Goal: Task Accomplishment & Management: Use online tool/utility

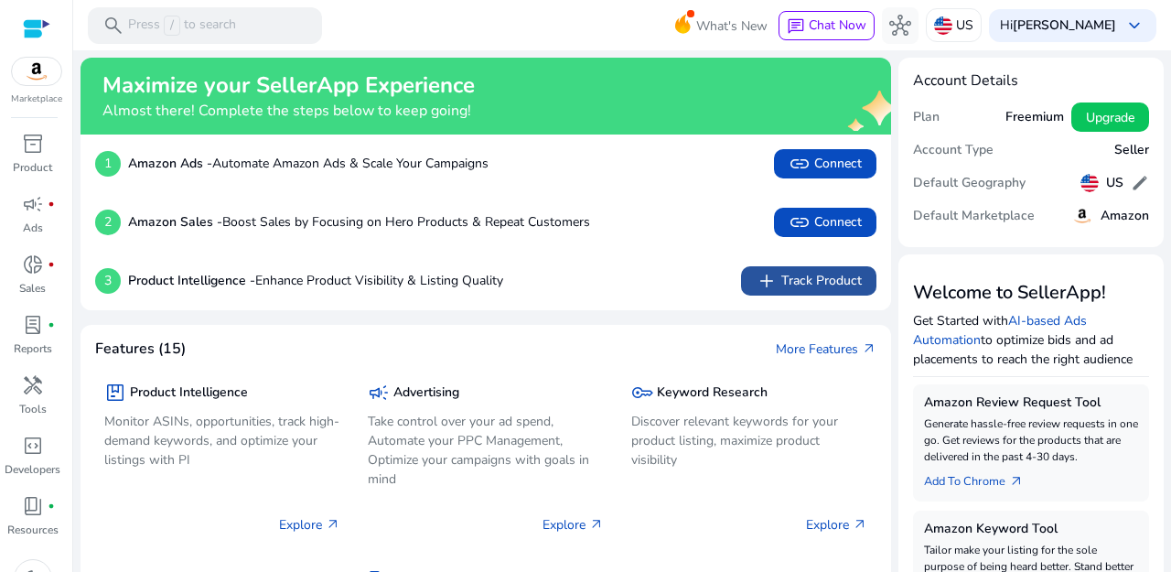
click at [793, 278] on span "add Track Product" at bounding box center [808, 281] width 106 height 22
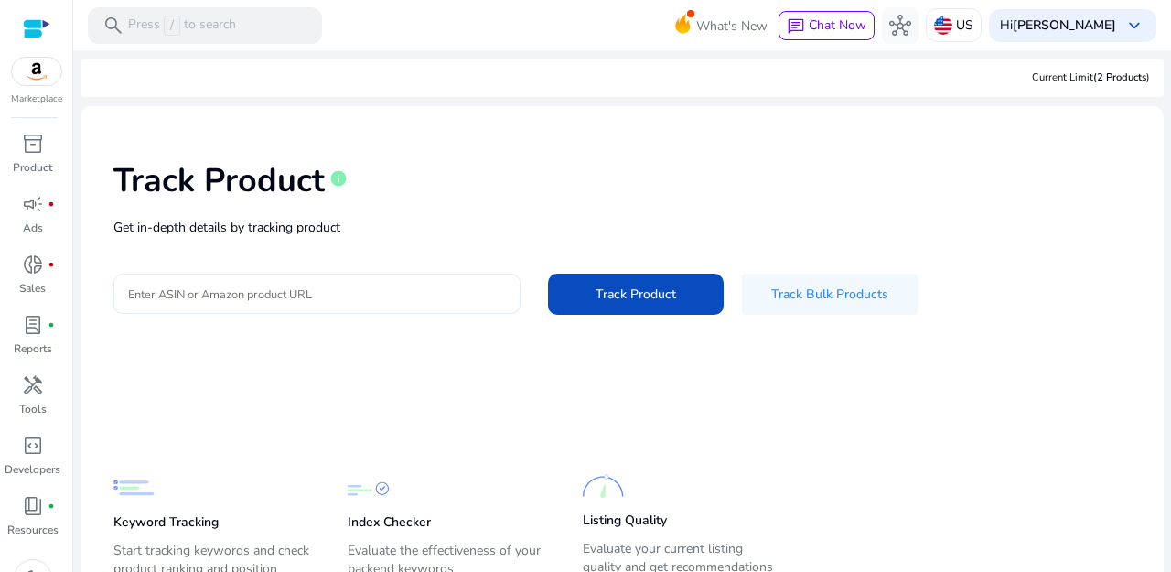
click at [397, 277] on div at bounding box center [317, 293] width 378 height 40
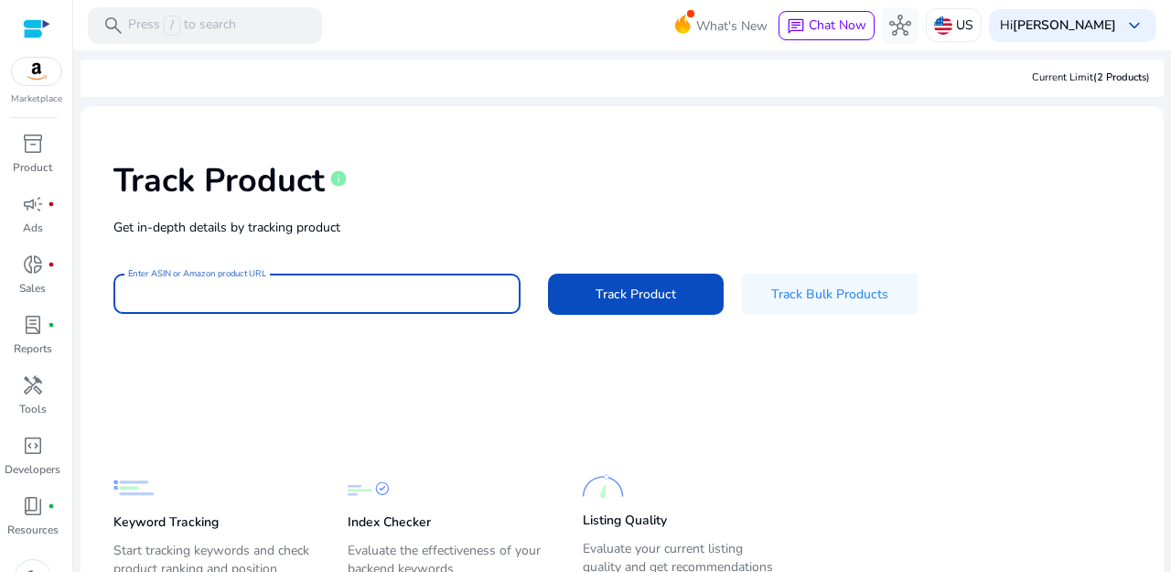
paste input "**********"
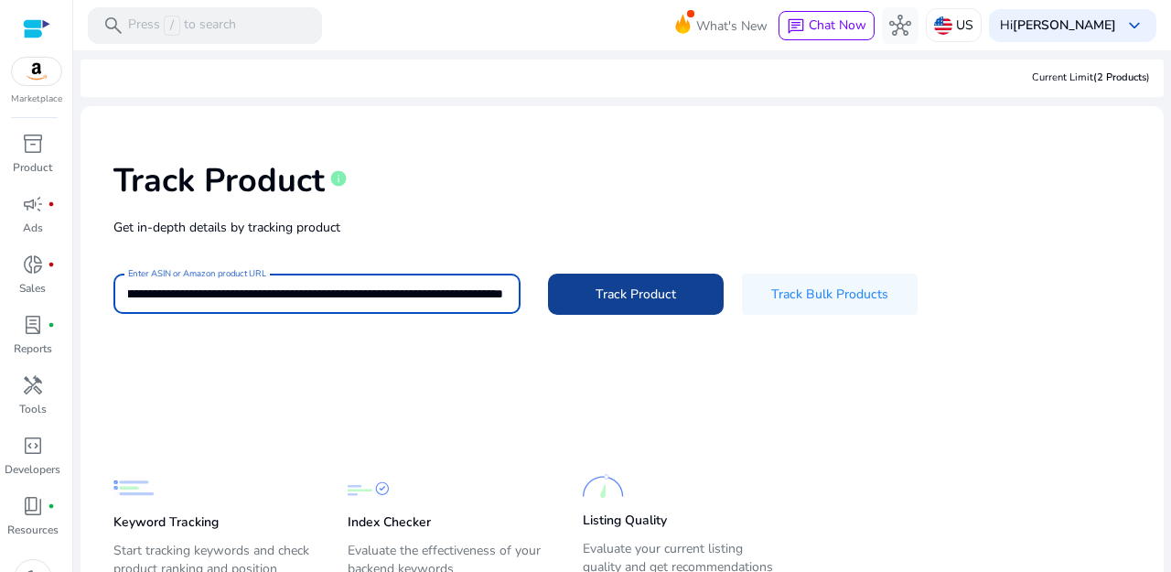
type input "**********"
click at [595, 295] on span "Track Product" at bounding box center [635, 293] width 80 height 19
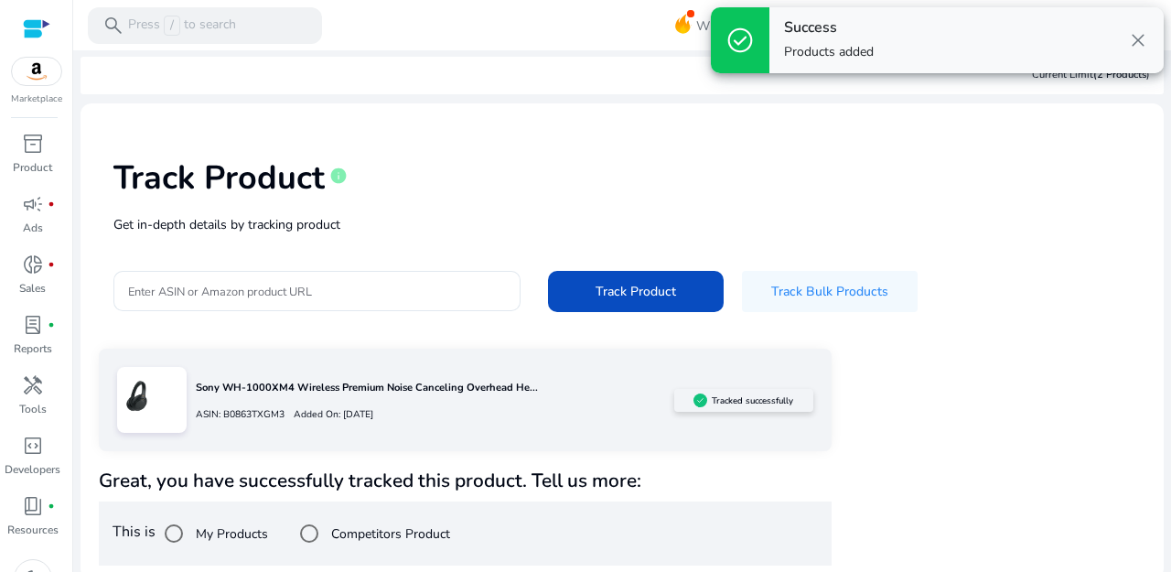
scroll to position [0, 0]
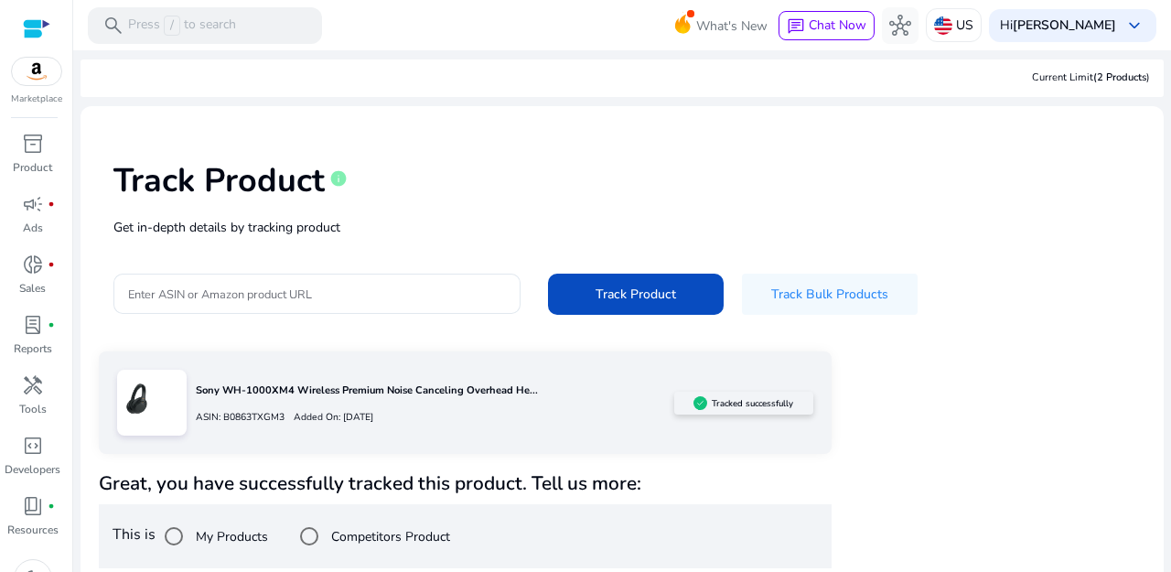
click at [464, 413] on div "ASIN: B0863TXGM3 Added On: [DATE]" at bounding box center [435, 416] width 478 height 26
click at [700, 412] on div "Tracked successfully" at bounding box center [743, 402] width 139 height 23
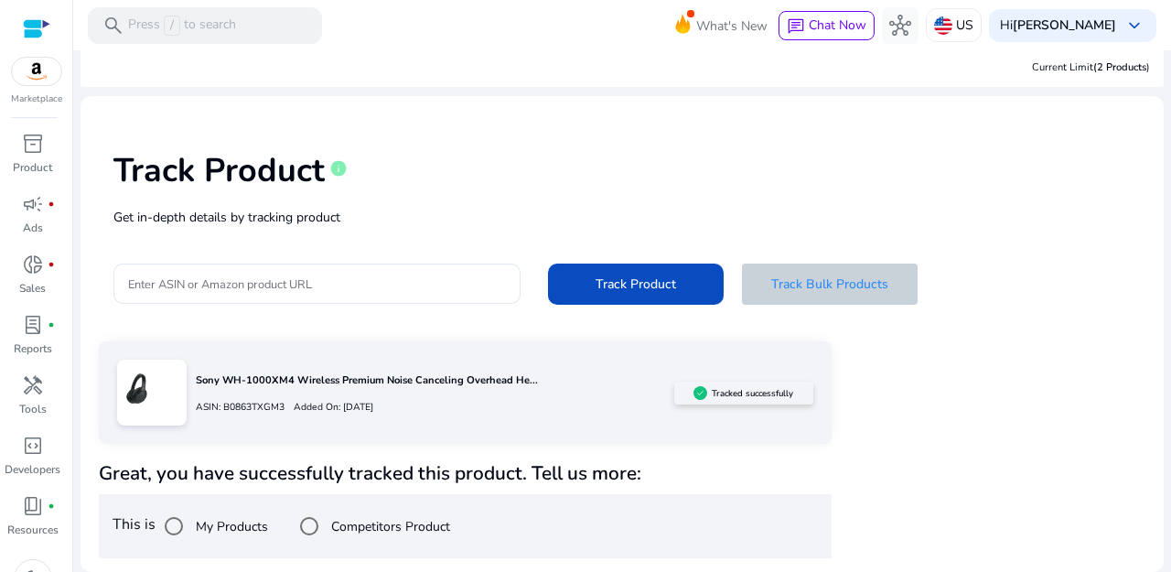
click at [820, 280] on span "Track Bulk Products" at bounding box center [829, 283] width 117 height 19
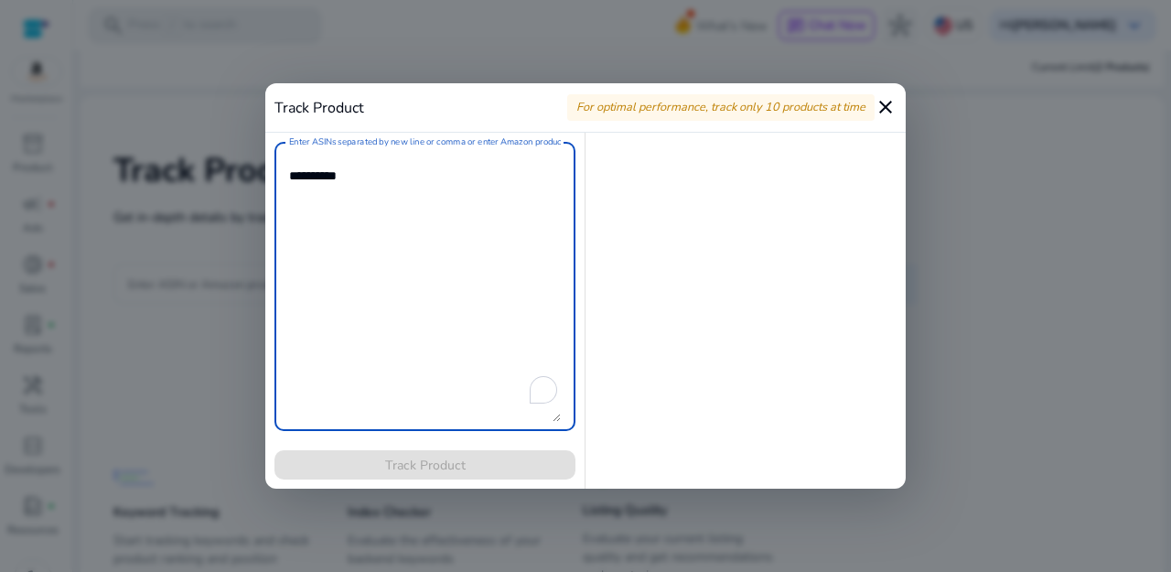
click at [883, 109] on mat-icon "close" at bounding box center [885, 107] width 22 height 22
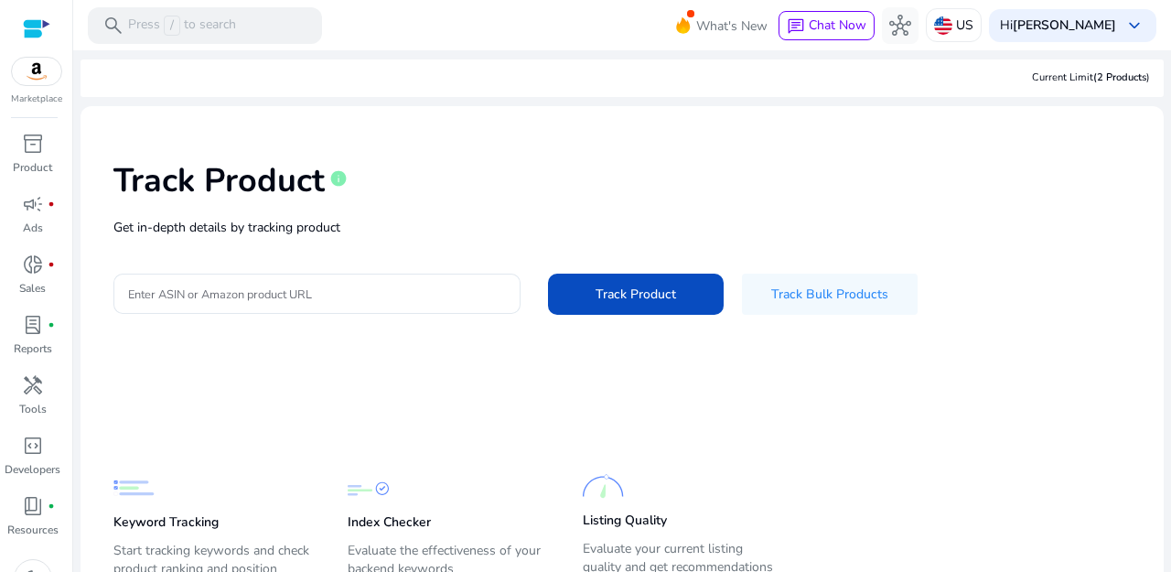
scroll to position [89, 0]
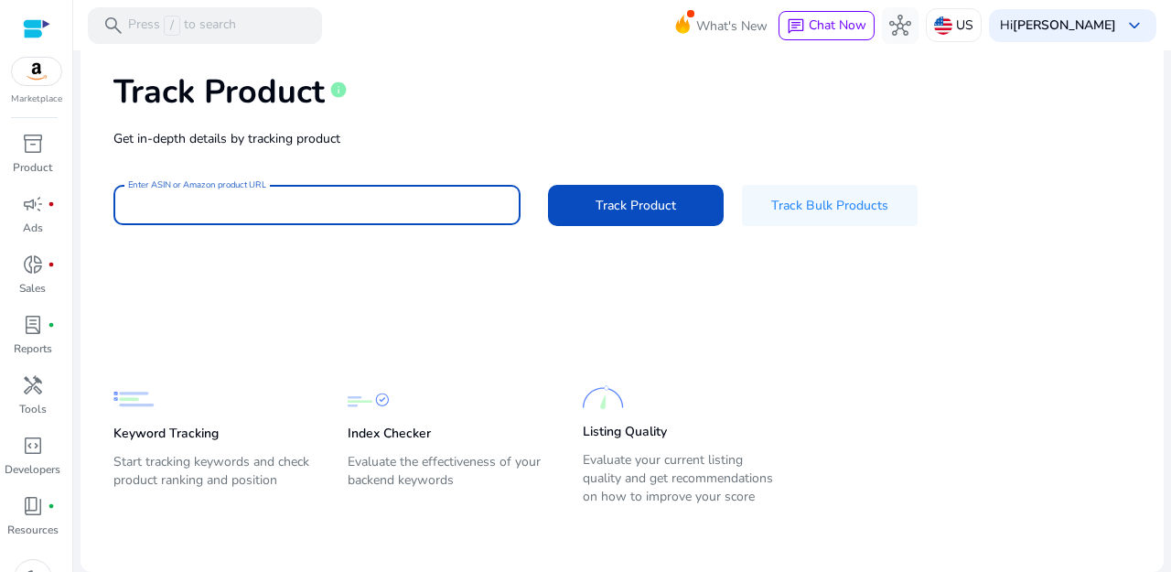
click at [409, 209] on input "Enter ASIN or Amazon product URL" at bounding box center [315, 205] width 375 height 20
paste input "**********"
type input "**********"
click at [548, 185] on button "Track Product" at bounding box center [636, 205] width 176 height 41
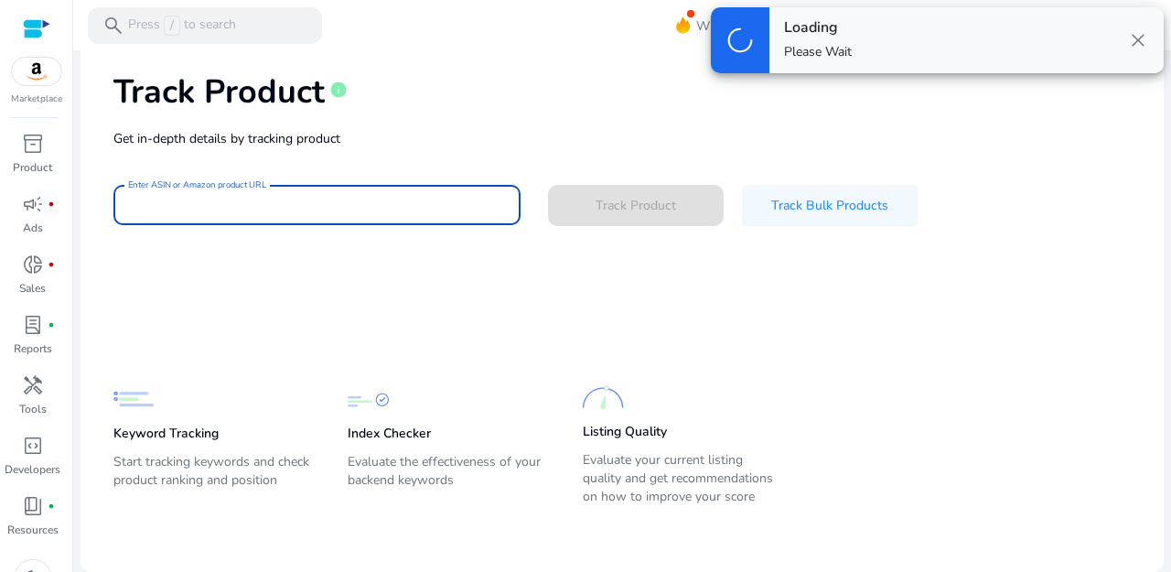
scroll to position [0, 0]
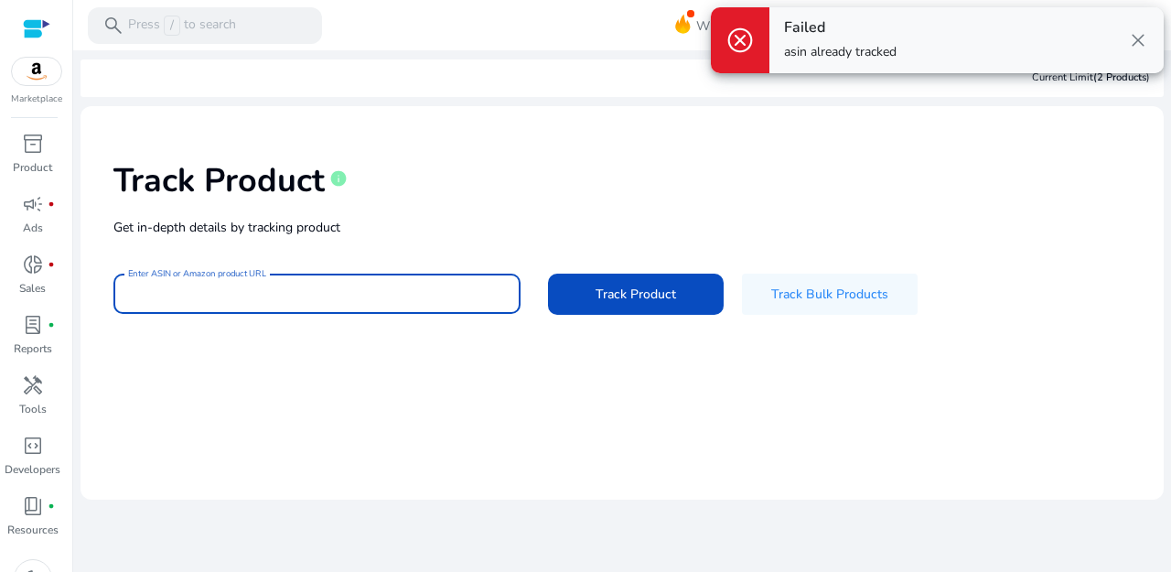
click at [304, 305] on div at bounding box center [317, 293] width 378 height 40
paste input "**********"
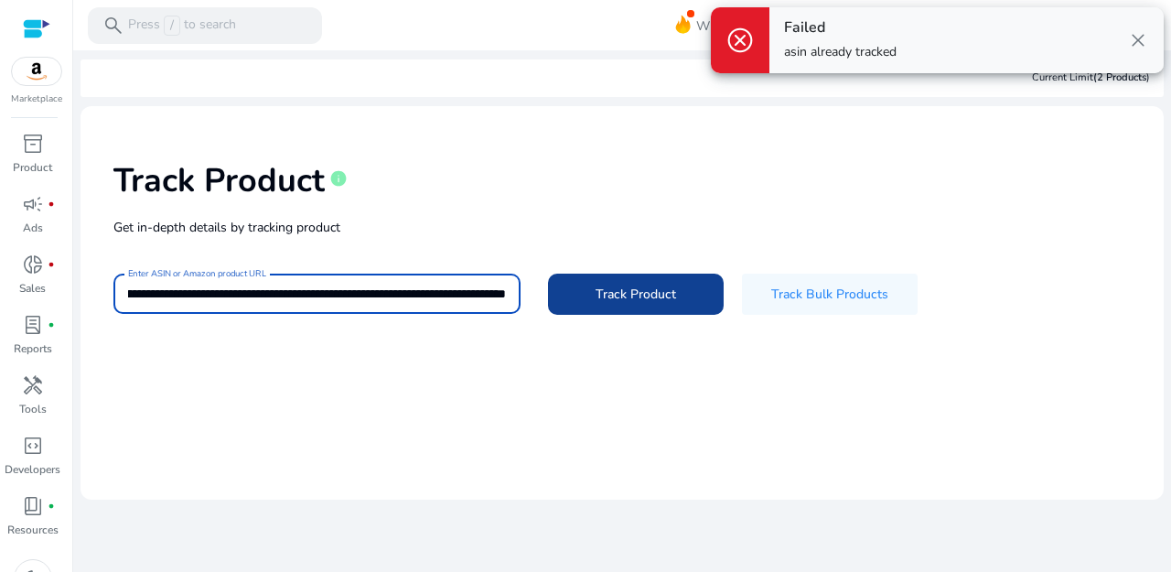
type input "**********"
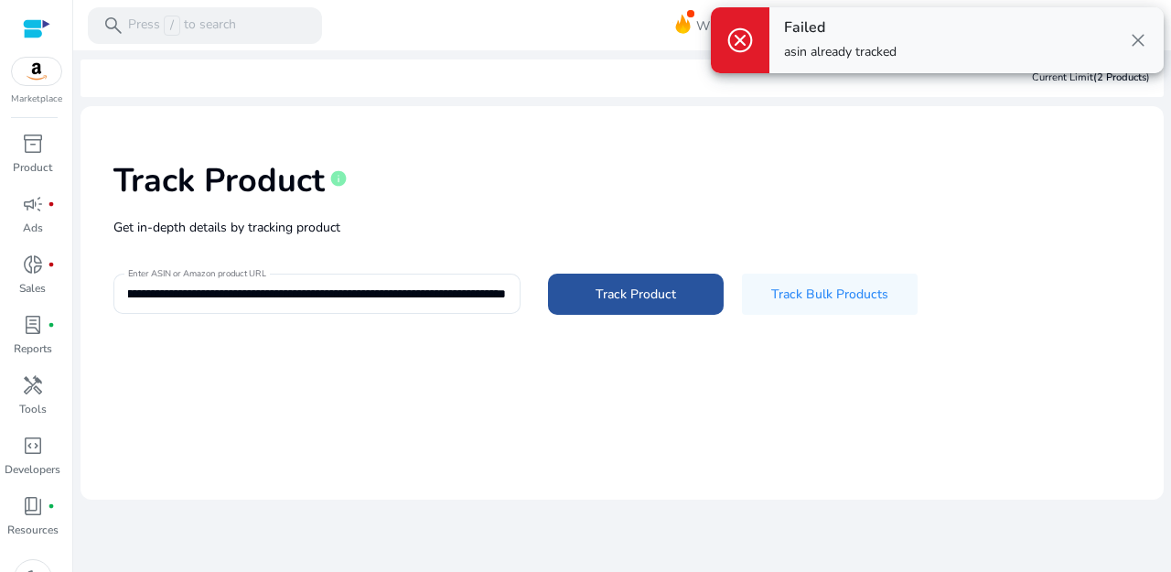
scroll to position [0, 0]
click at [583, 295] on span at bounding box center [636, 295] width 176 height 44
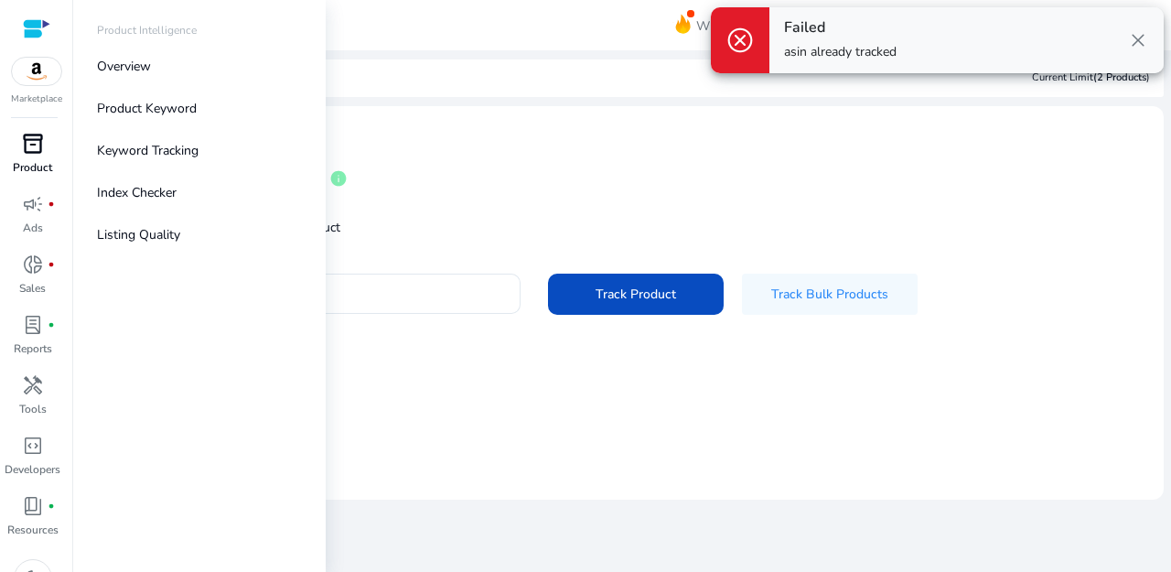
click at [34, 157] on div "inventory_2" at bounding box center [32, 143] width 51 height 29
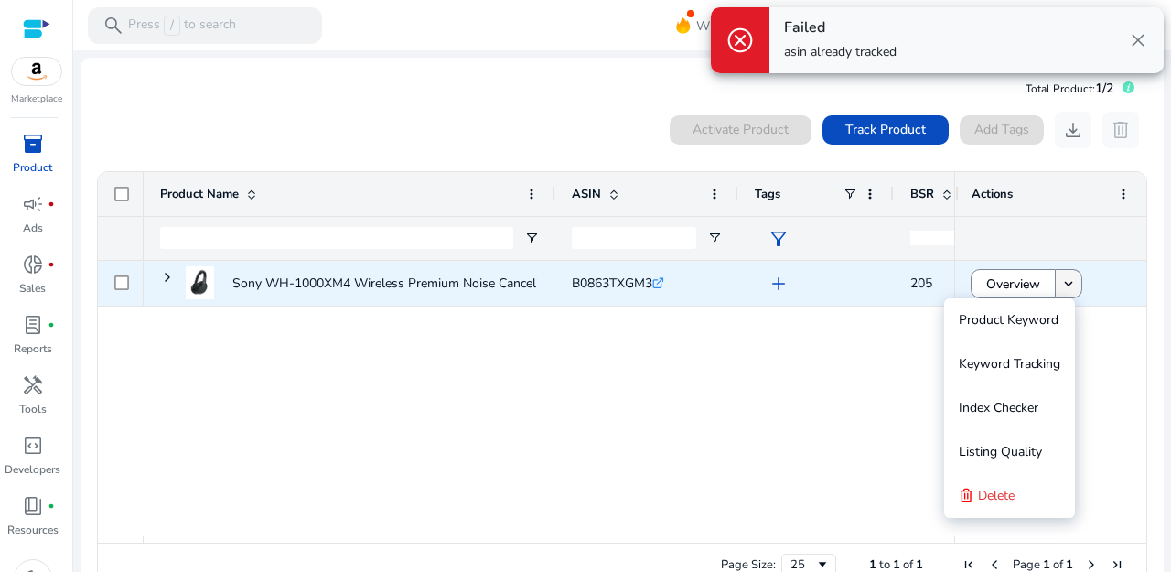
click at [1060, 287] on mat-icon "keyboard_arrow_down" at bounding box center [1068, 283] width 16 height 16
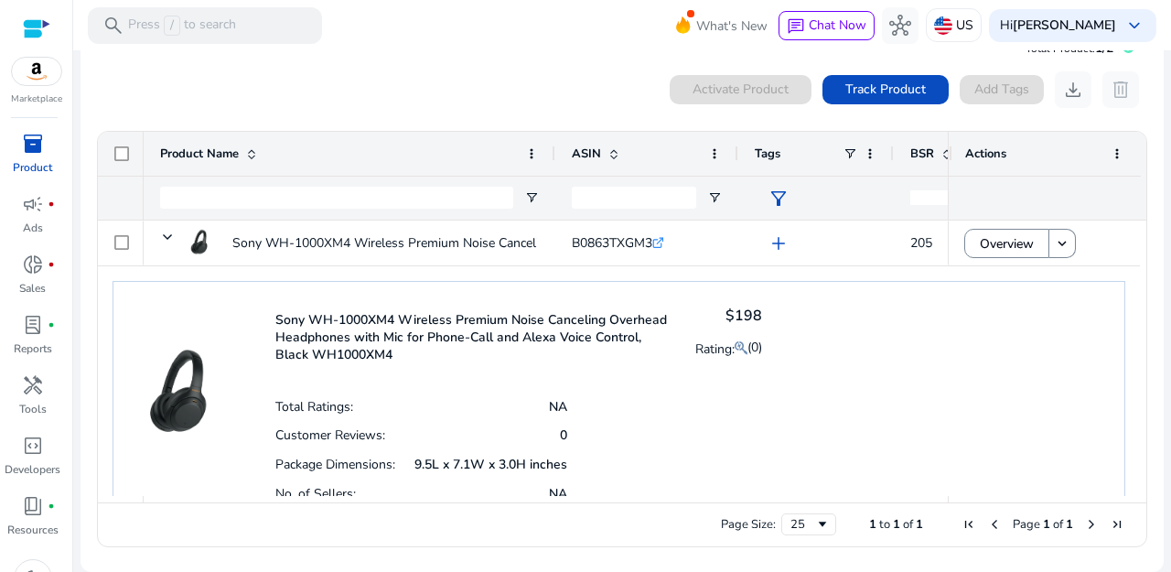
scroll to position [91, 0]
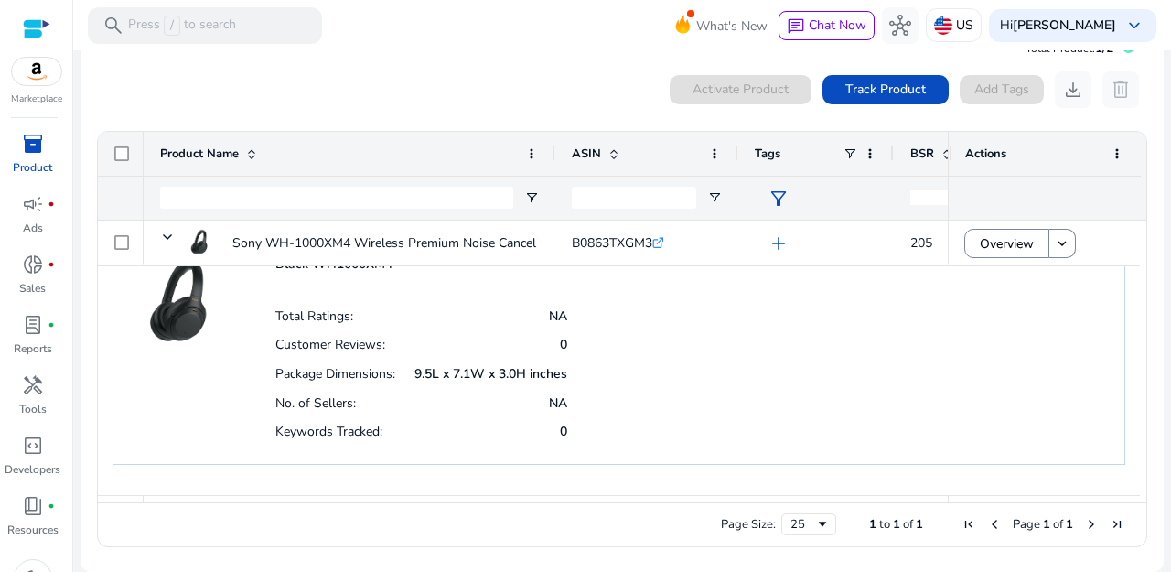
click at [1084, 522] on span "Next Page" at bounding box center [1091, 524] width 15 height 15
click at [815, 523] on span "Page Size" at bounding box center [822, 524] width 15 height 15
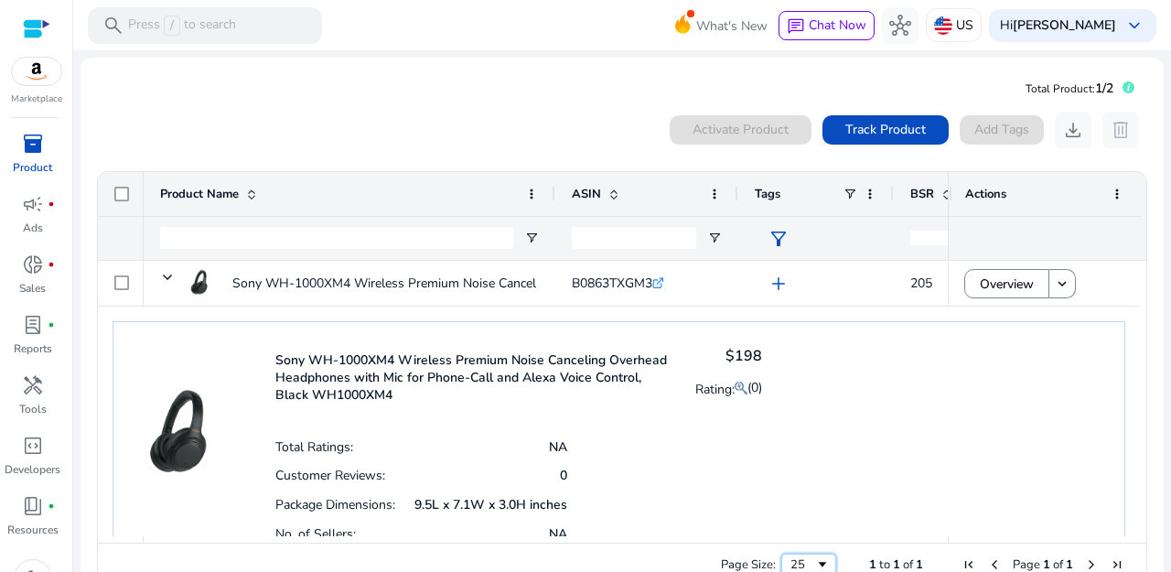
scroll to position [63, 0]
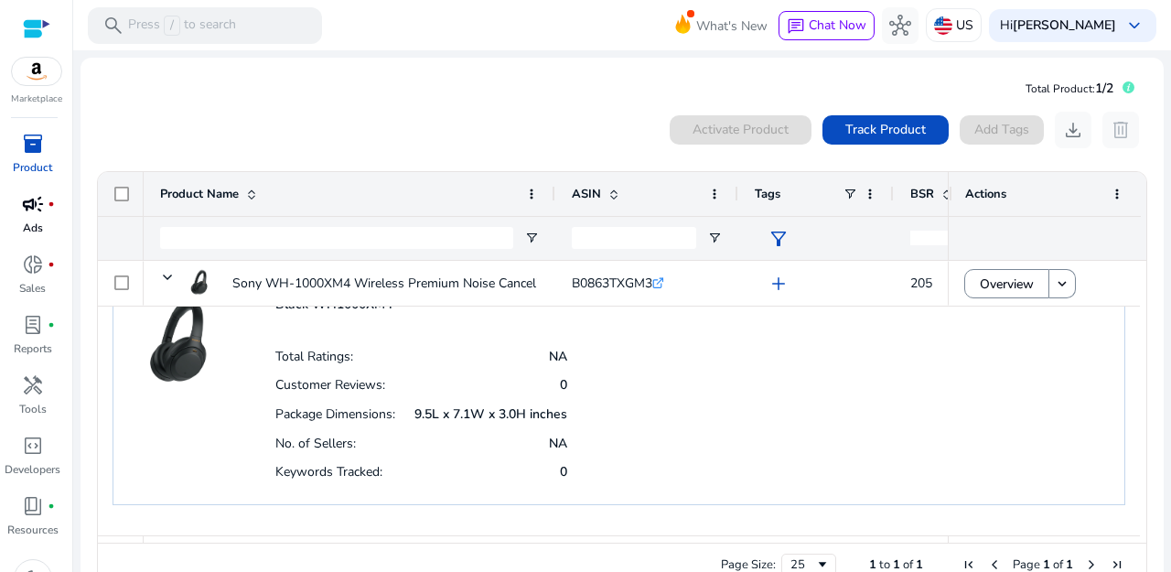
click at [40, 211] on span "campaign" at bounding box center [33, 204] width 22 height 22
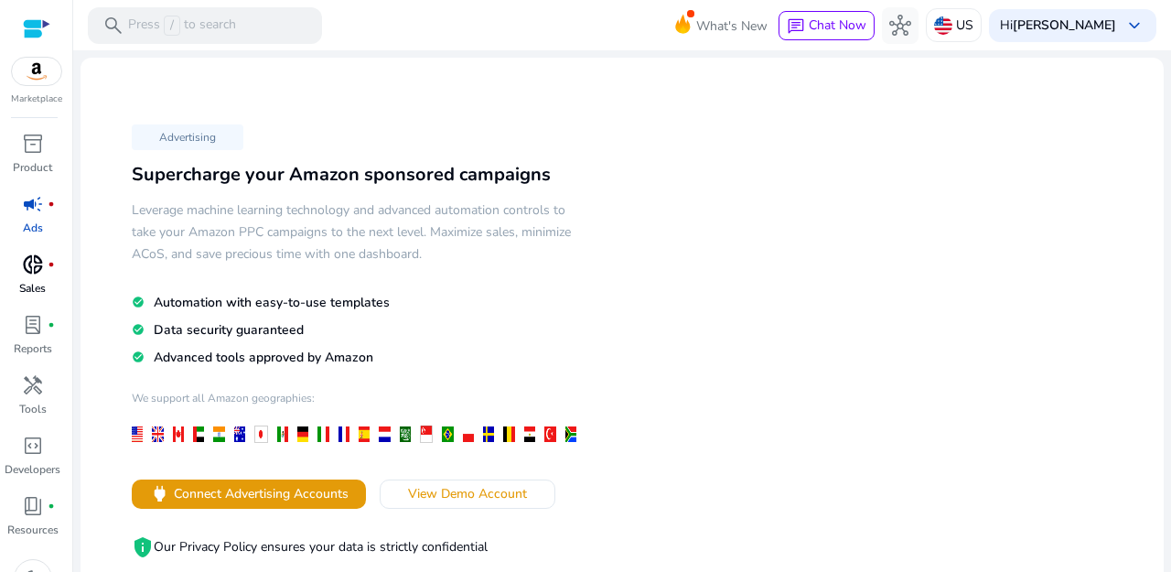
click at [32, 253] on span "donut_small" at bounding box center [33, 264] width 22 height 22
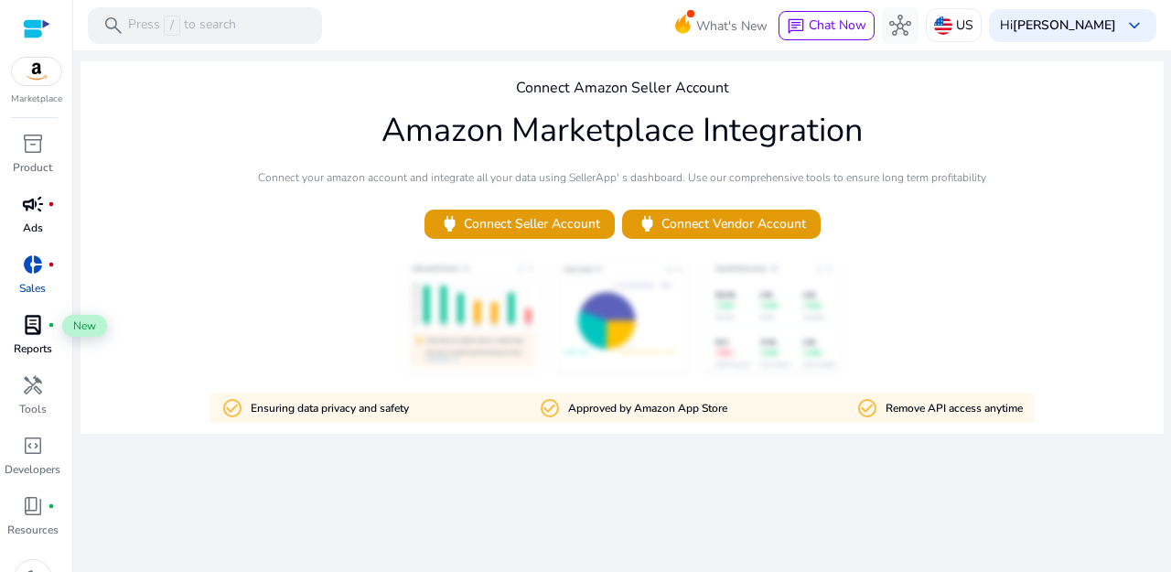
click at [32, 332] on span "lab_profile" at bounding box center [33, 325] width 22 height 22
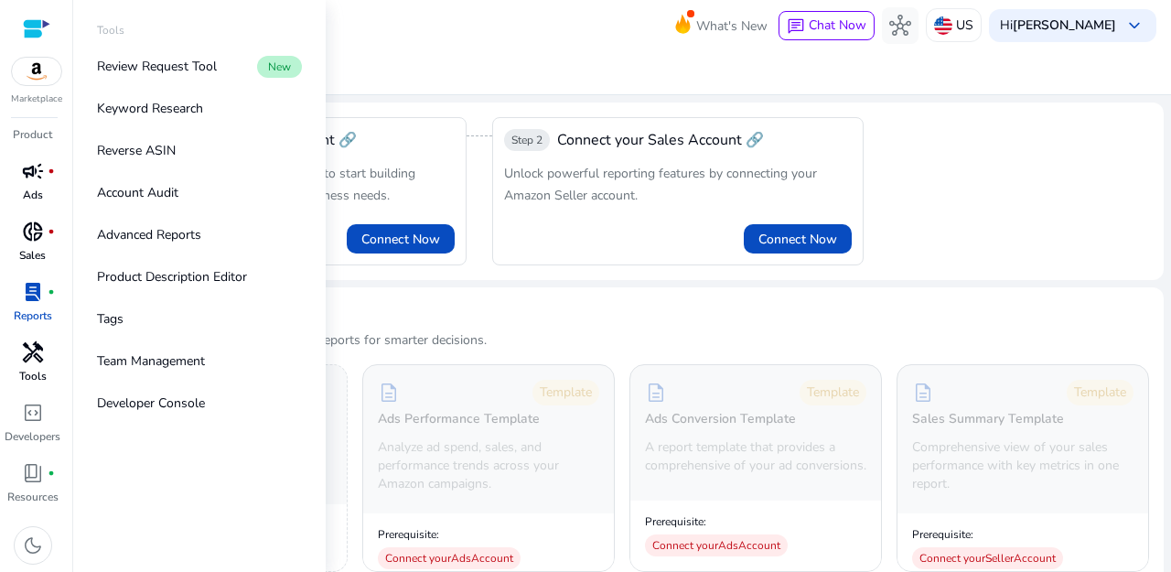
click at [48, 374] on link "handyman Tools" at bounding box center [32, 367] width 65 height 60
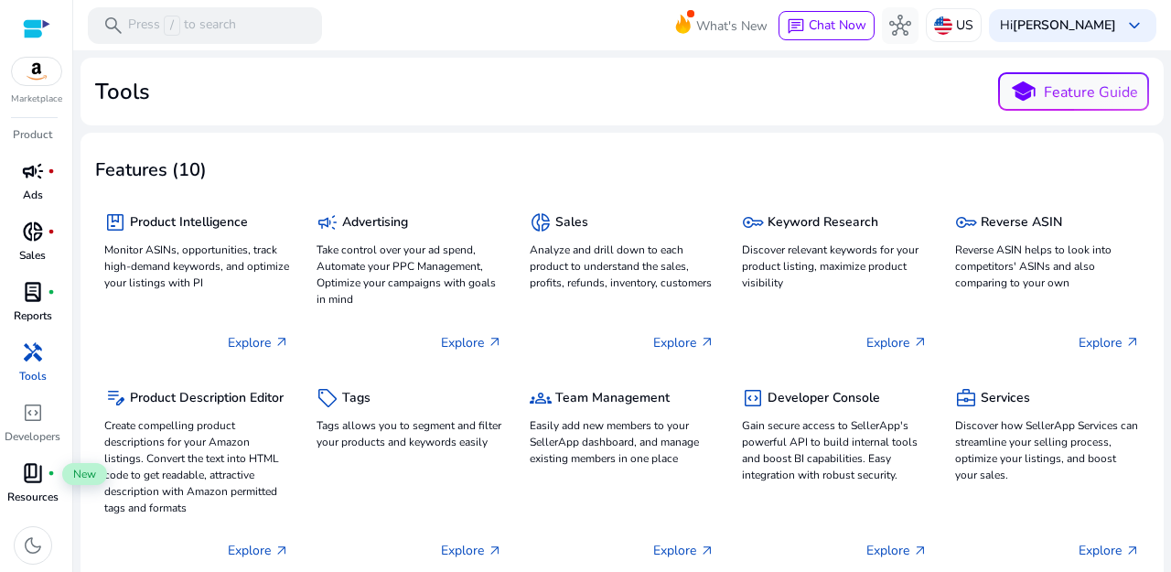
click at [37, 479] on span "book_4" at bounding box center [33, 473] width 22 height 22
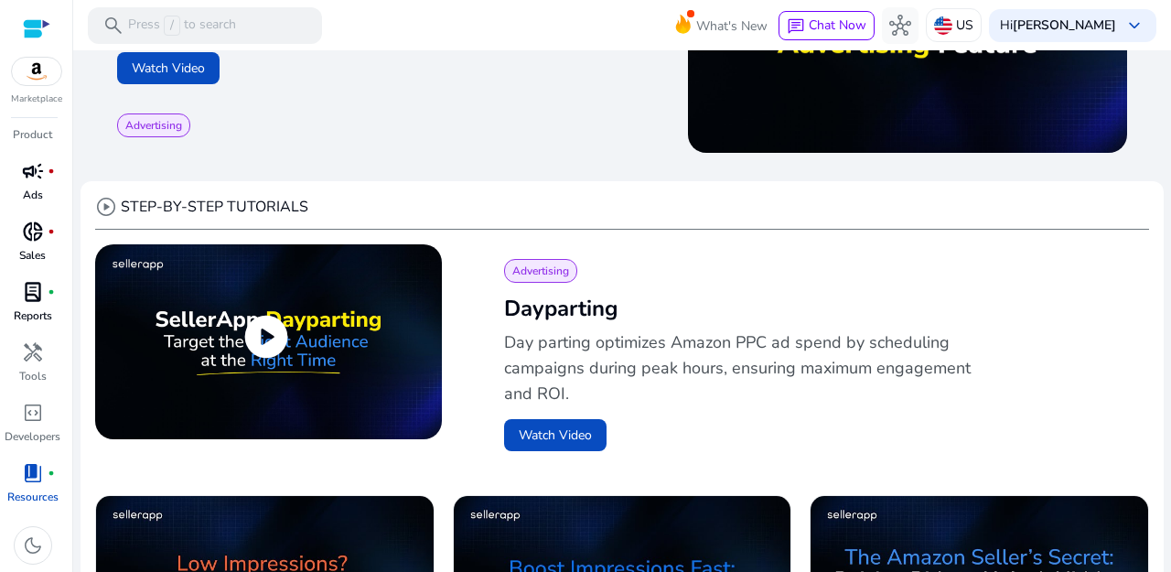
scroll to position [457, 0]
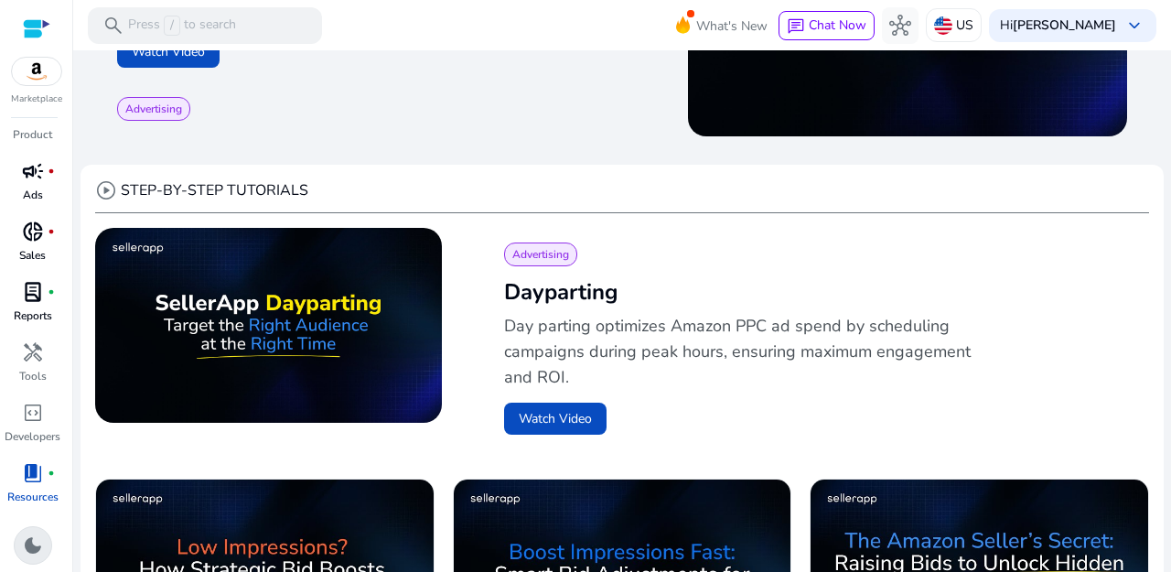
click at [28, 541] on span "dark_mode" at bounding box center [33, 545] width 22 height 22
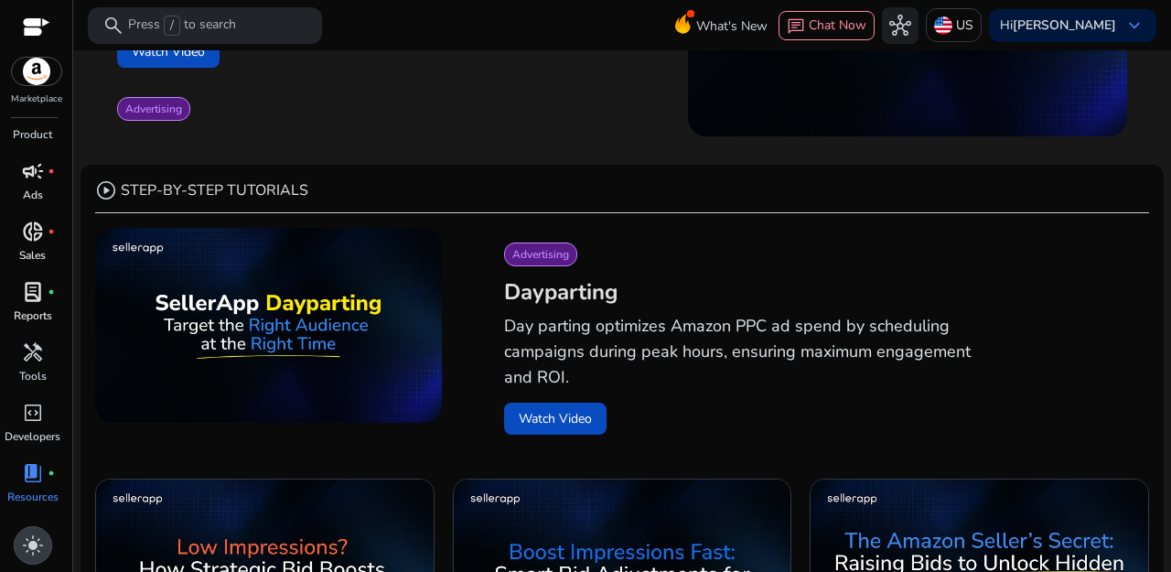
click at [32, 537] on span "light_mode" at bounding box center [33, 545] width 22 height 22
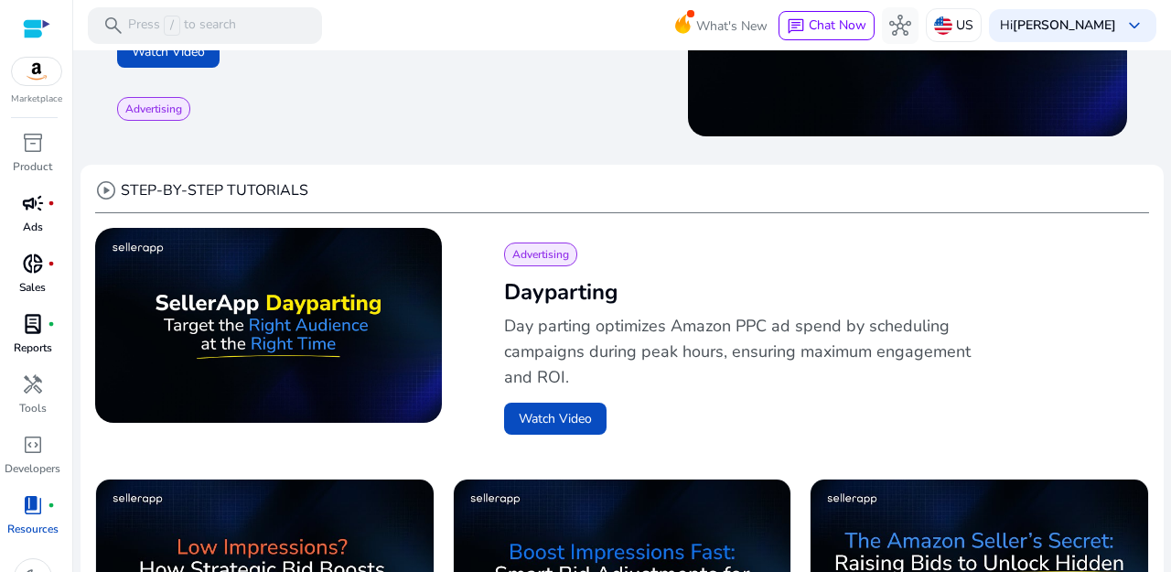
scroll to position [0, 0]
click at [34, 275] on span "donut_small" at bounding box center [33, 264] width 22 height 22
